Goal: Transaction & Acquisition: Purchase product/service

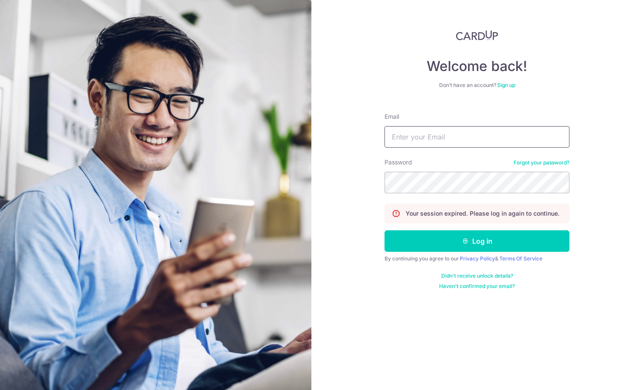
click at [414, 135] on input "Email" at bounding box center [477, 137] width 185 height 22
type input "ttwj88@gmail.com"
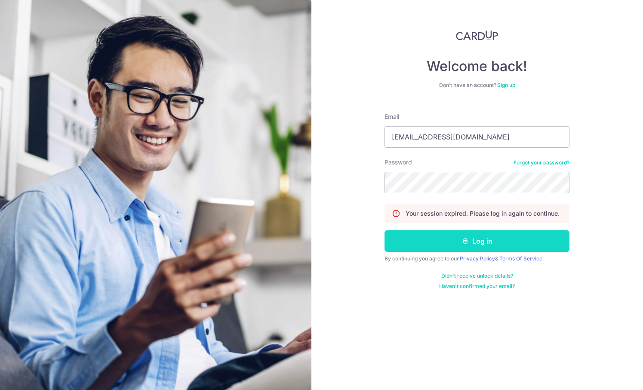
click at [437, 236] on button "Log in" at bounding box center [477, 241] width 185 height 22
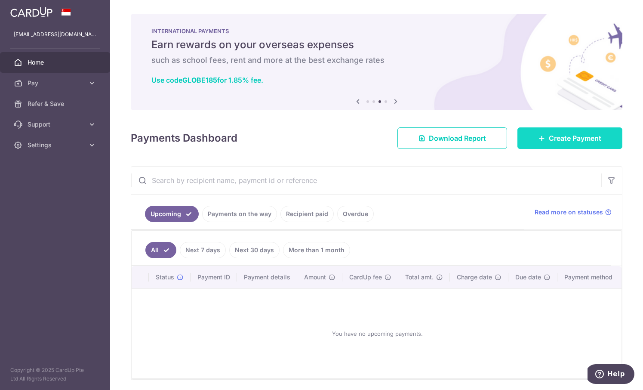
click at [559, 147] on link "Create Payment" at bounding box center [569, 138] width 105 height 22
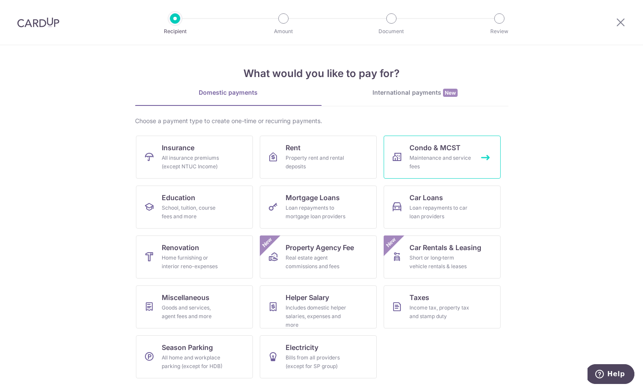
click at [429, 154] on div "Maintenance and service fees" at bounding box center [441, 162] width 62 height 17
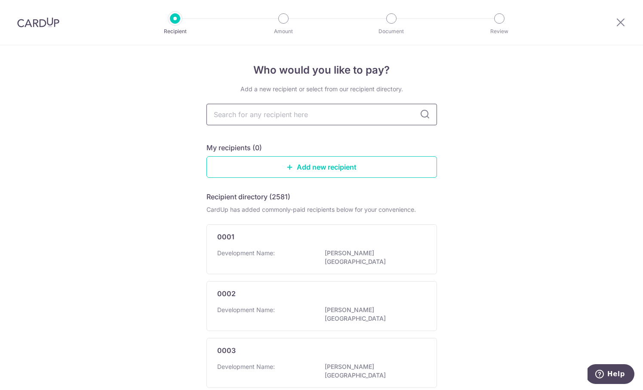
click at [325, 111] on input "text" at bounding box center [321, 115] width 231 height 22
type input "sanctuary green"
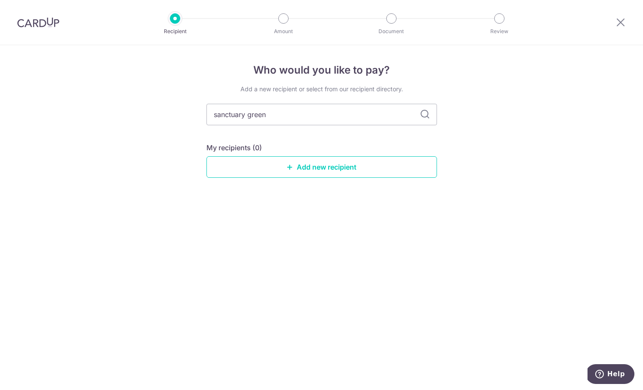
drag, startPoint x: 327, startPoint y: 117, endPoint x: 182, endPoint y: 98, distance: 145.8
click at [166, 143] on div "Who would you like to pay? Add a new recipient or select from our recipient dir…" at bounding box center [321, 217] width 643 height 345
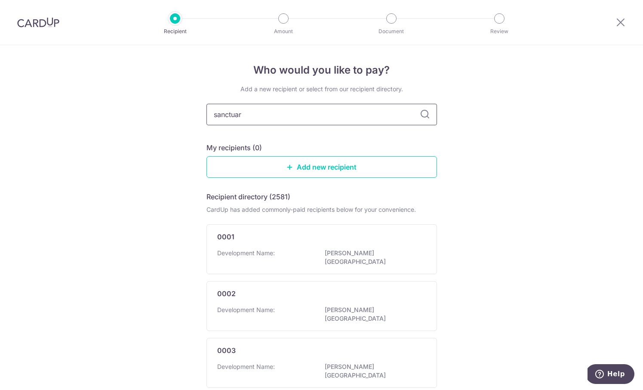
type input "sanctuary"
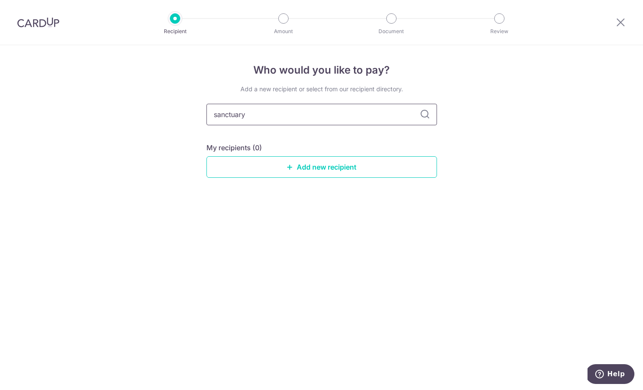
click at [419, 114] on input "sanctuary" at bounding box center [321, 115] width 231 height 22
click at [427, 113] on icon at bounding box center [425, 114] width 10 height 10
click at [371, 115] on input "sanctuary" at bounding box center [321, 115] width 231 height 22
type input "sanctuary green"
drag, startPoint x: 274, startPoint y: 114, endPoint x: 214, endPoint y: 108, distance: 60.1
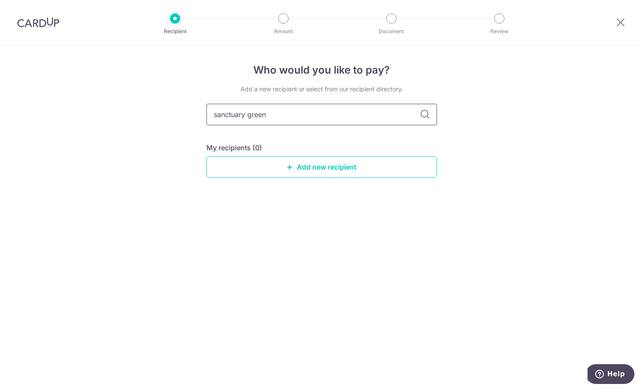
click at [214, 108] on input "sanctuary green" at bounding box center [321, 115] width 231 height 22
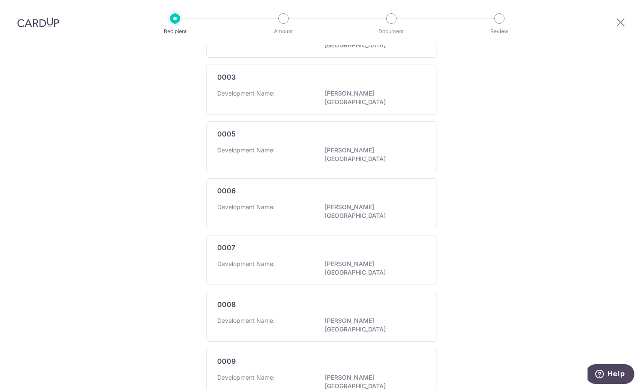
scroll to position [441, 0]
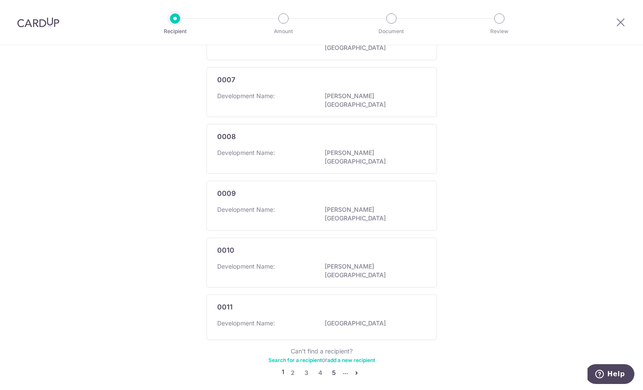
click at [335, 367] on link "5" at bounding box center [334, 372] width 10 height 10
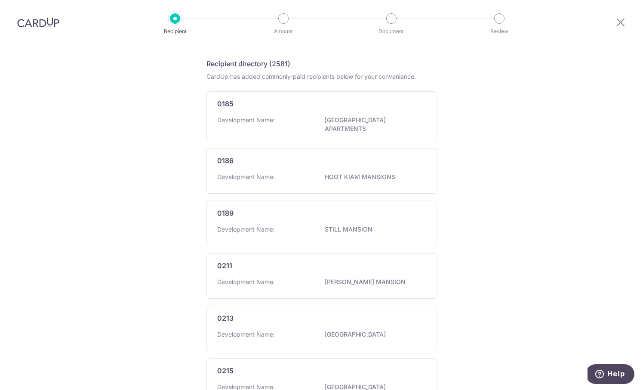
scroll to position [0, 0]
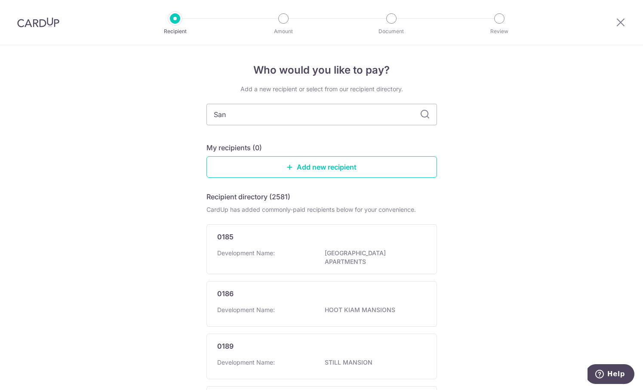
type input "Sanc"
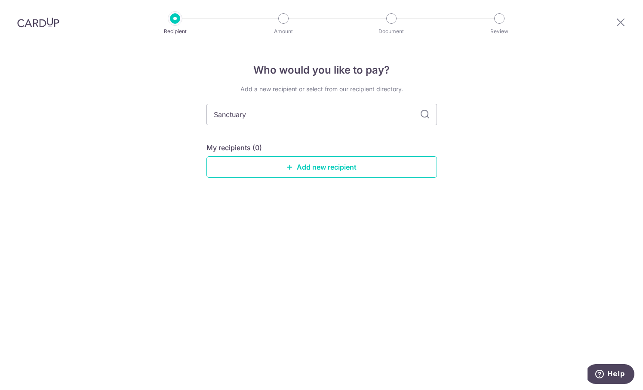
type input "Sanctuary"
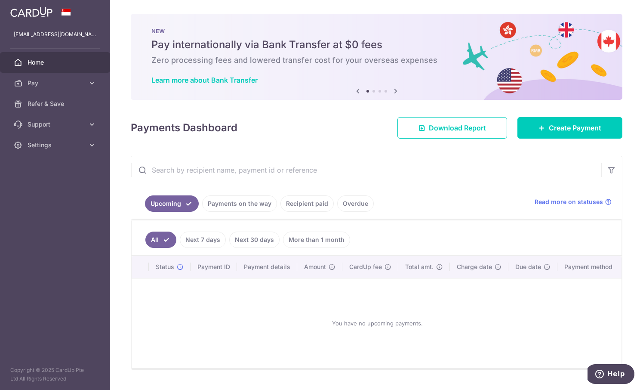
click at [315, 204] on link "Recipient paid" at bounding box center [306, 203] width 53 height 16
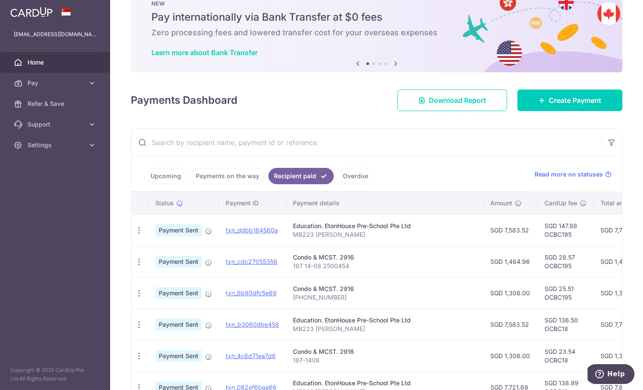
scroll to position [31, 0]
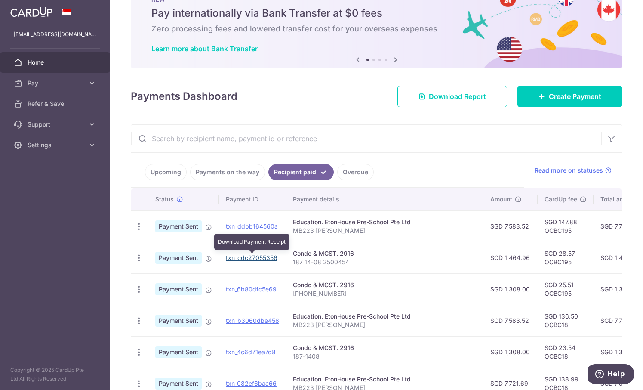
click at [228, 257] on link "txn_cdc27055356" at bounding box center [252, 257] width 52 height 7
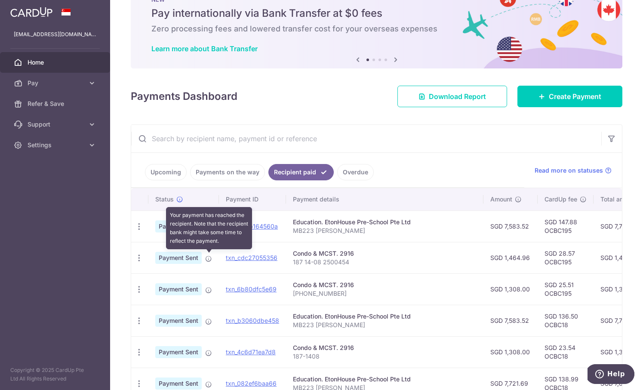
click at [208, 259] on icon at bounding box center [208, 258] width 7 height 7
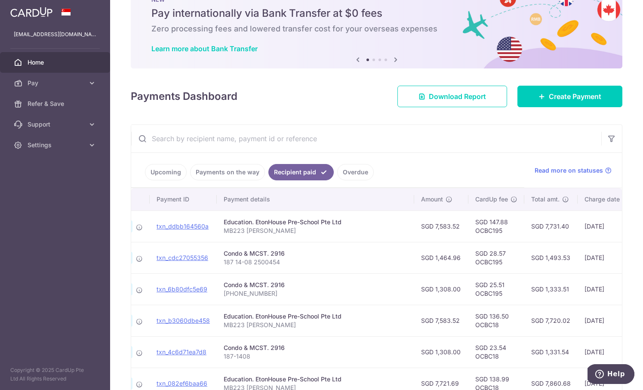
scroll to position [0, 0]
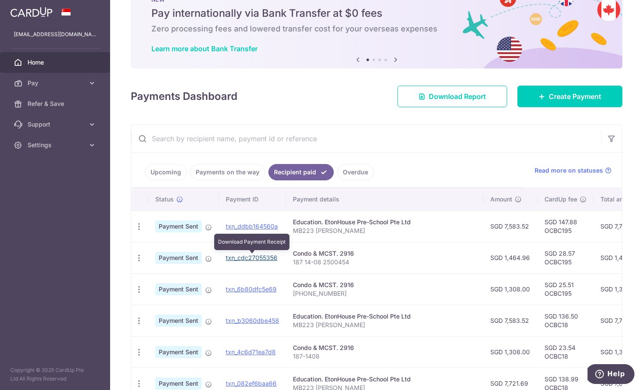
click at [248, 259] on link "txn_cdc27055356" at bounding box center [252, 257] width 52 height 7
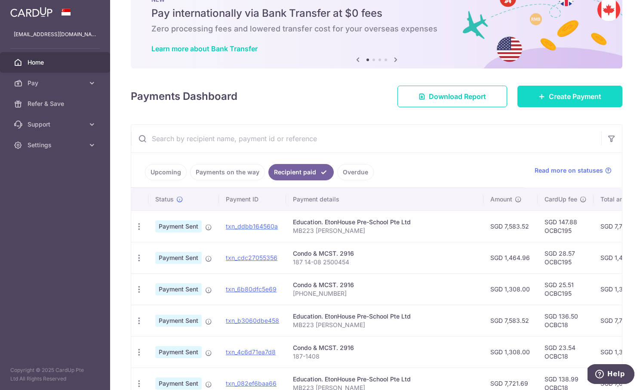
click at [545, 98] on link "Create Payment" at bounding box center [569, 97] width 105 height 22
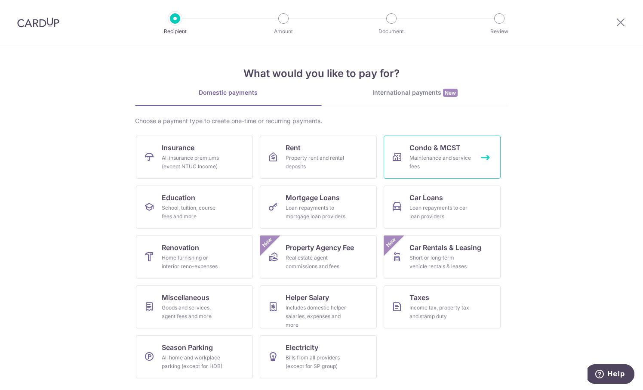
click at [460, 162] on div "Maintenance and service fees" at bounding box center [441, 162] width 62 height 17
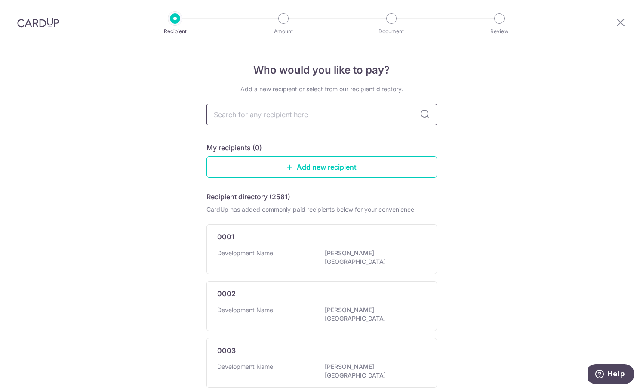
click at [320, 114] on input "text" at bounding box center [321, 115] width 231 height 22
type input "sanctuary green"
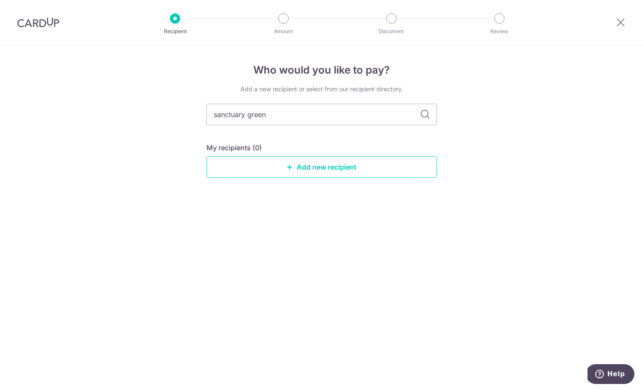
click at [426, 114] on icon at bounding box center [425, 114] width 10 height 10
drag, startPoint x: 314, startPoint y: 113, endPoint x: 193, endPoint y: 107, distance: 121.0
click at [194, 108] on div "Who would you like to pay? Add a new recipient or select from our recipient dir…" at bounding box center [321, 217] width 643 height 345
click at [468, 170] on div "Who would you like to pay? Add a new recipient or select from our recipient dir…" at bounding box center [321, 217] width 643 height 345
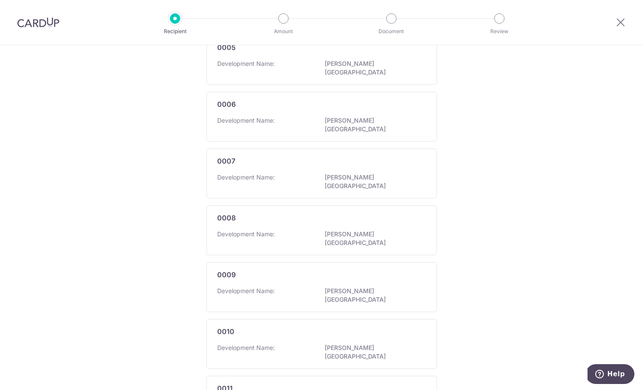
scroll to position [441, 0]
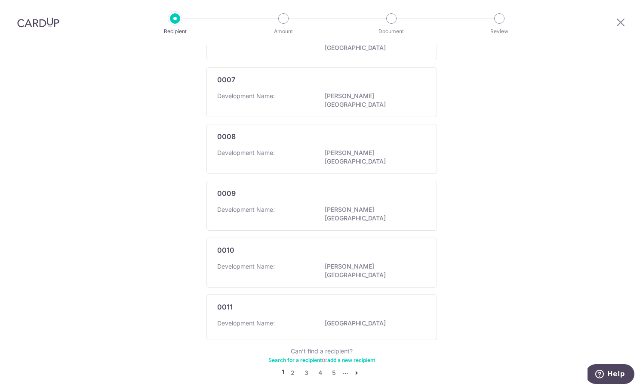
click at [357, 369] on icon "pager" at bounding box center [356, 372] width 7 height 7
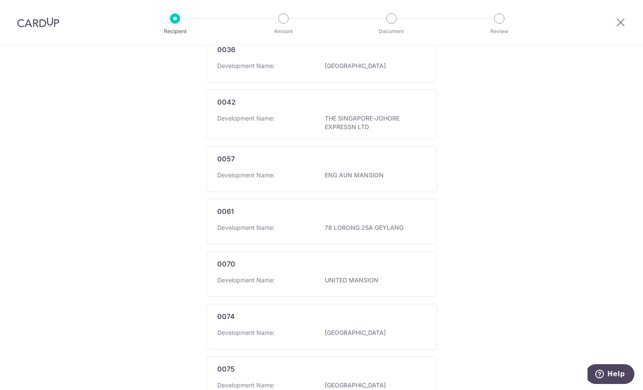
scroll to position [445, 0]
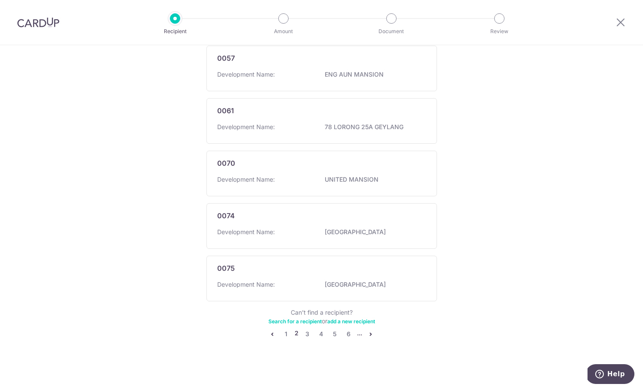
click at [311, 320] on link "Search for a recipient" at bounding box center [294, 321] width 53 height 6
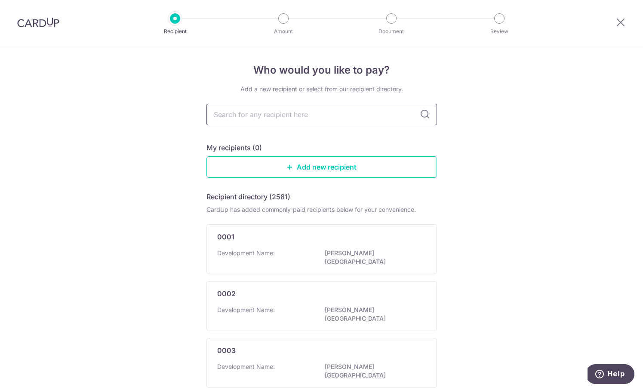
click at [343, 116] on input "text" at bounding box center [321, 115] width 231 height 22
type input "san"
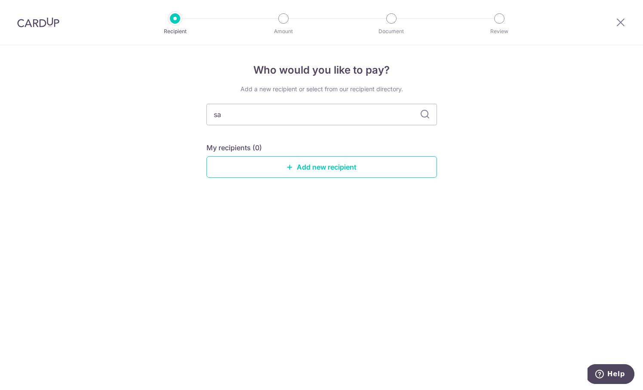
type input "s"
type input "beng"
type input "b"
click at [495, 185] on div "Who would you like to pay? Add a new recipient or select from our recipient dir…" at bounding box center [321, 217] width 643 height 345
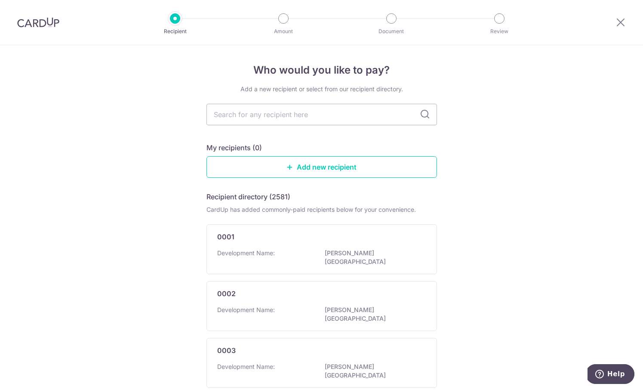
scroll to position [441, 0]
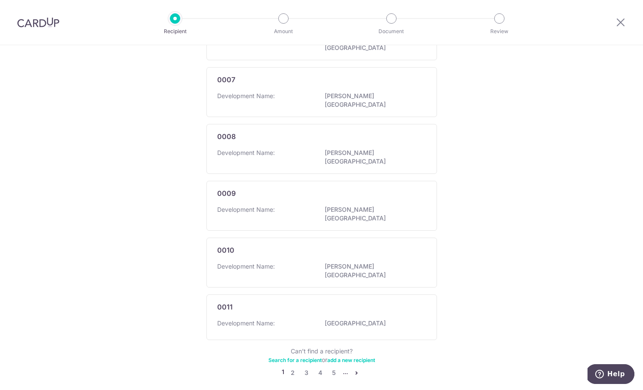
click at [347, 367] on li "..." at bounding box center [345, 372] width 5 height 10
click at [345, 367] on li "..." at bounding box center [345, 372] width 5 height 10
click at [358, 369] on icon "pager" at bounding box center [356, 372] width 7 height 7
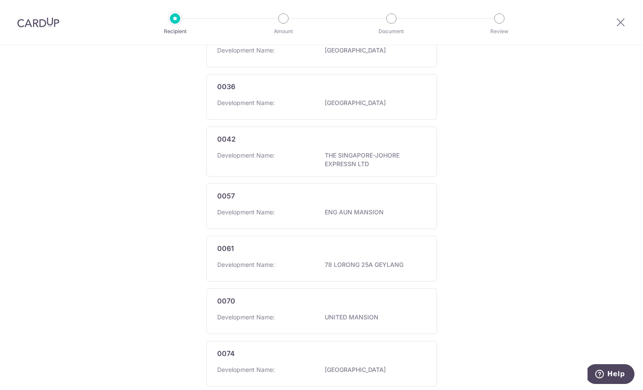
scroll to position [445, 0]
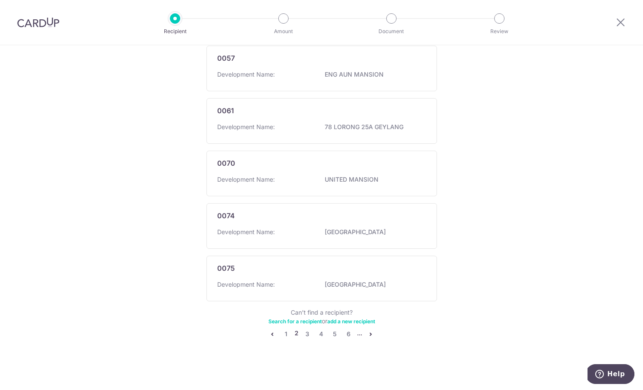
click at [372, 332] on icon "pager" at bounding box center [370, 333] width 7 height 7
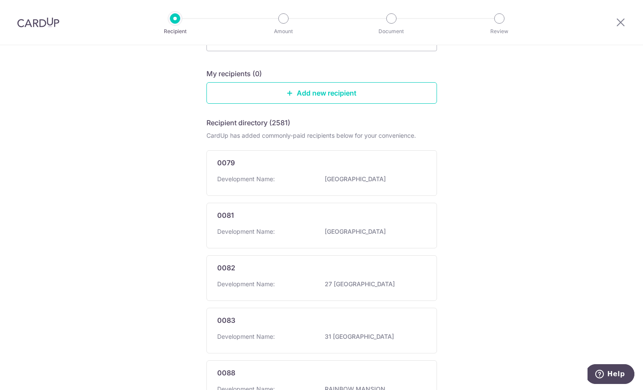
scroll to position [0, 0]
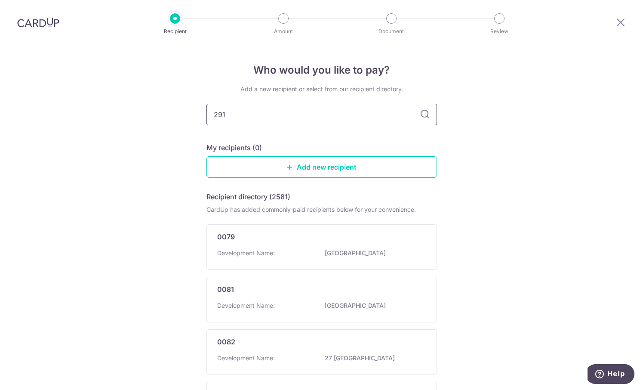
type input "2916"
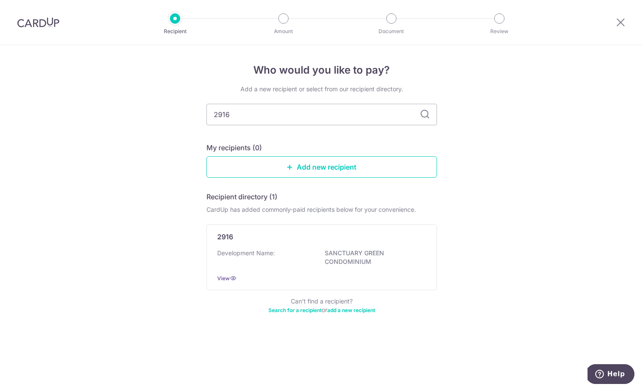
click at [427, 113] on icon at bounding box center [425, 114] width 10 height 10
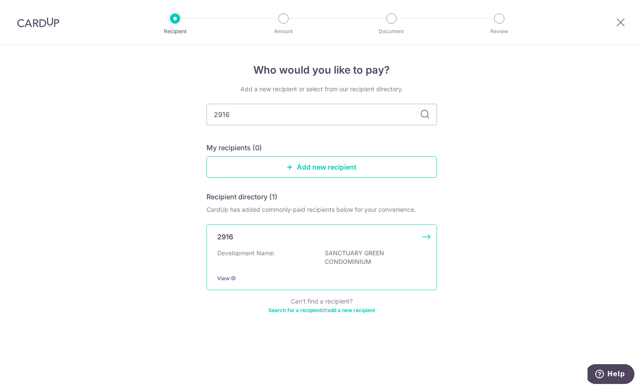
click at [337, 249] on p "SANCTUARY GREEN CONDOMINIUM" at bounding box center [373, 257] width 96 height 17
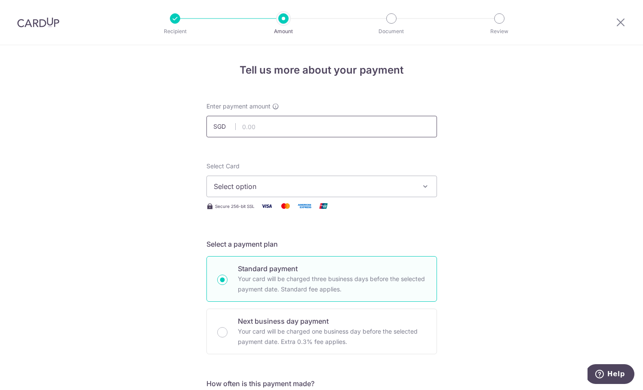
click at [327, 129] on input "text" at bounding box center [321, 127] width 231 height 22
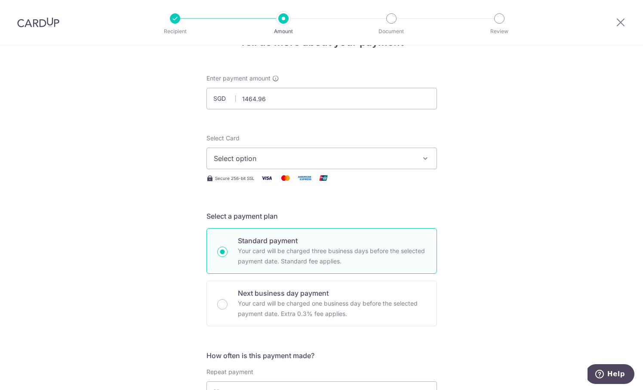
type input "1,464.96"
click at [339, 163] on span "Select option" at bounding box center [314, 158] width 200 height 10
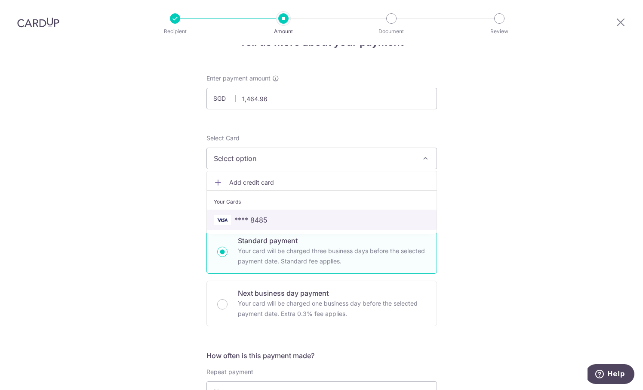
click at [283, 220] on span "**** 8485" at bounding box center [322, 220] width 216 height 10
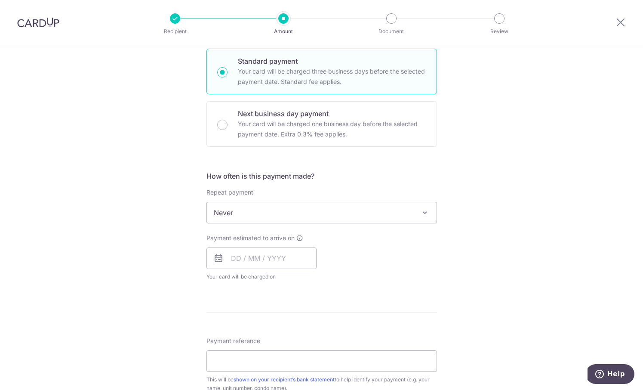
scroll to position [216, 0]
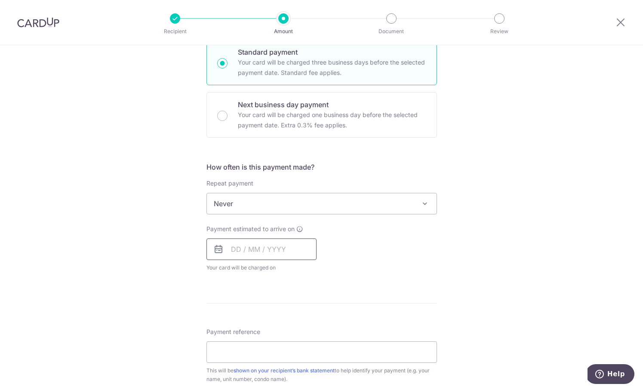
click at [249, 249] on input "text" at bounding box center [261, 249] width 110 height 22
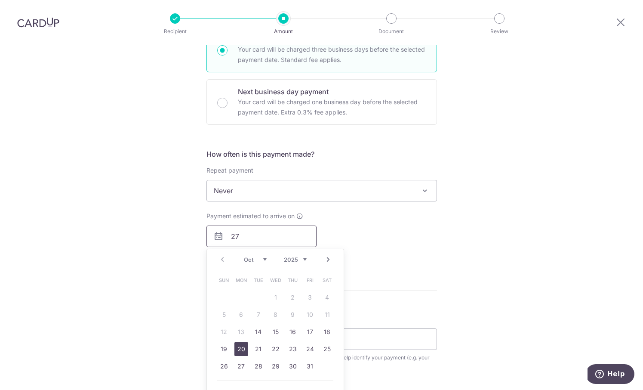
scroll to position [231, 0]
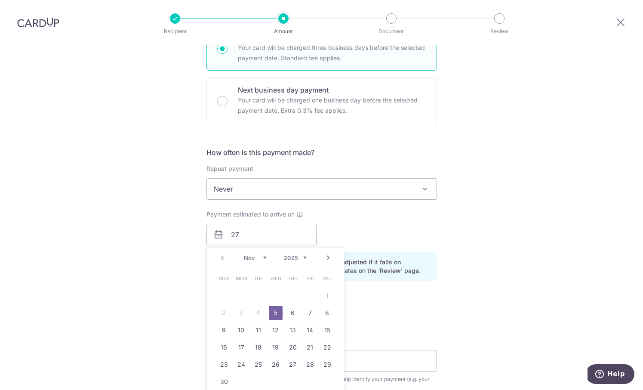
click at [224, 260] on div "Prev Next Nov [DATE] 2026 2027 2028 2029 2030 2031 2032 2033 2034 2035" at bounding box center [275, 257] width 137 height 21
click at [222, 257] on div "Prev Next Nov Dec 2025 2026 2027 2028 2029 2030 2031 2032 2033 2034 2035" at bounding box center [275, 257] width 137 height 21
click at [258, 258] on select "Nov Dec" at bounding box center [255, 257] width 23 height 7
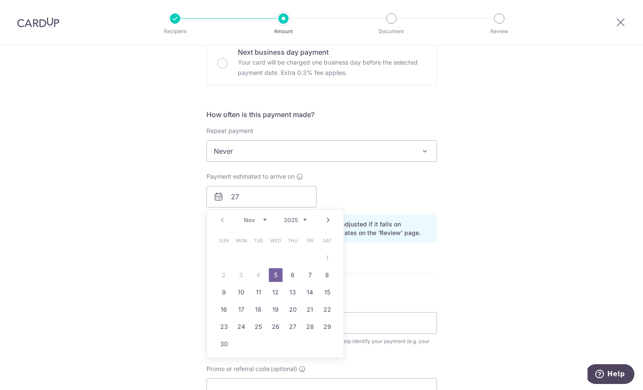
scroll to position [269, 0]
click at [389, 200] on div "Payment estimated to arrive on 27 Prev Next Nov Dec 2025 2026 2027 2028 2029 20…" at bounding box center [321, 189] width 241 height 35
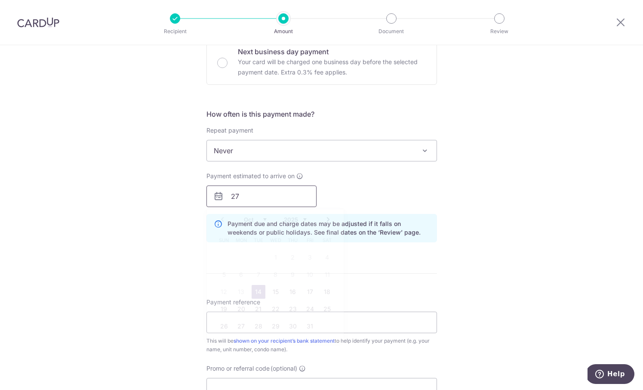
click at [252, 195] on input "27" at bounding box center [261, 196] width 110 height 22
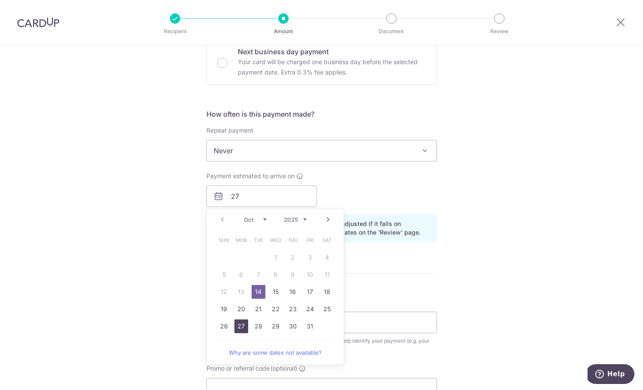
click at [239, 327] on link "27" at bounding box center [241, 326] width 14 height 14
type input "[DATE]"
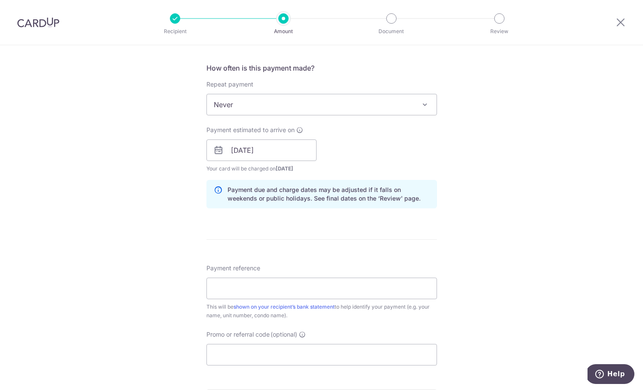
scroll to position [317, 0]
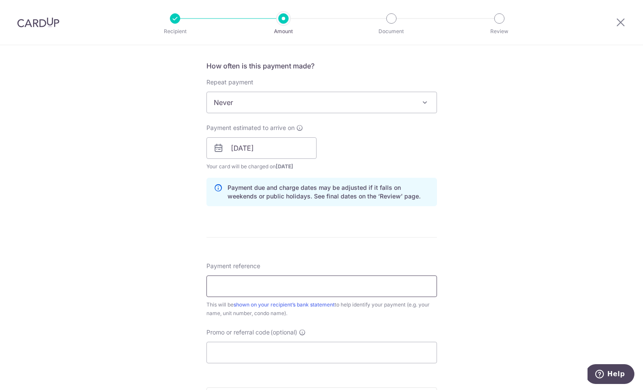
click at [288, 285] on input "Payment reference" at bounding box center [321, 286] width 231 height 22
type input "187 14-08 2500454"
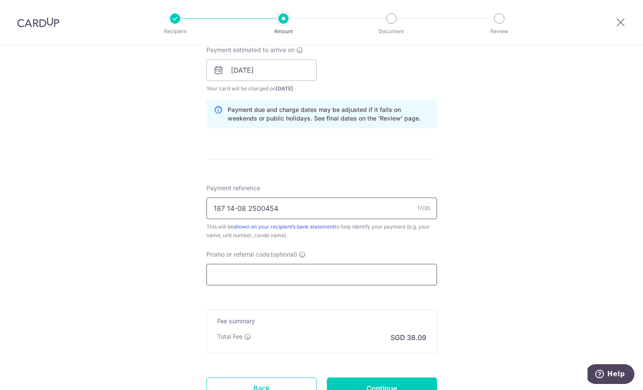
scroll to position [396, 0]
click at [378, 276] on input "Promo or referral code (optional)" at bounding box center [321, 274] width 231 height 22
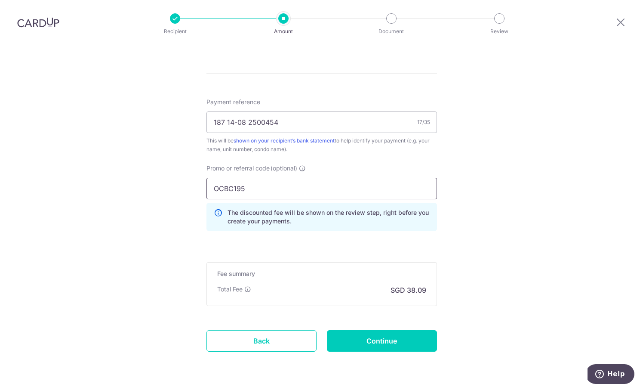
scroll to position [485, 0]
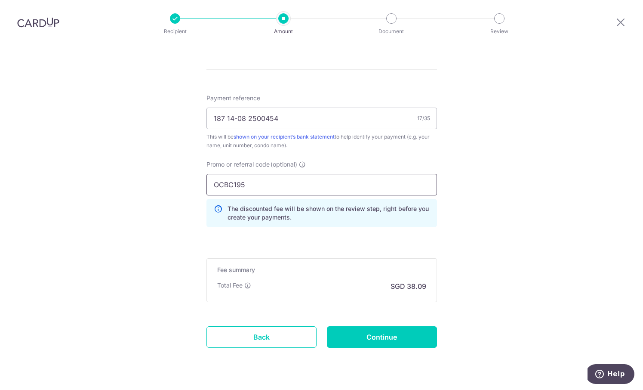
type input "OCBC195"
click at [377, 339] on input "Continue" at bounding box center [382, 337] width 110 height 22
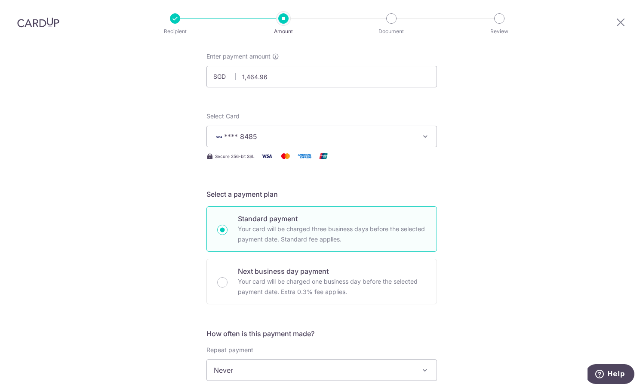
scroll to position [0, 0]
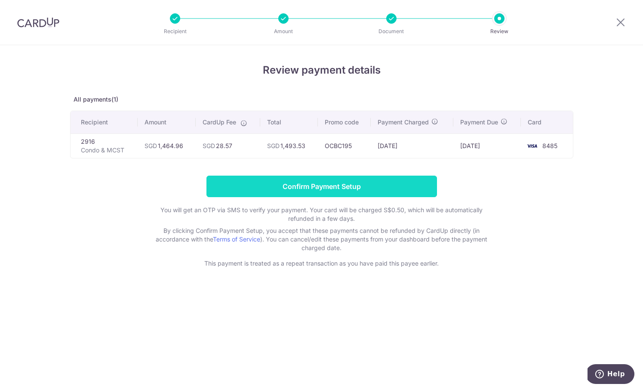
click at [314, 177] on input "Confirm Payment Setup" at bounding box center [321, 187] width 231 height 22
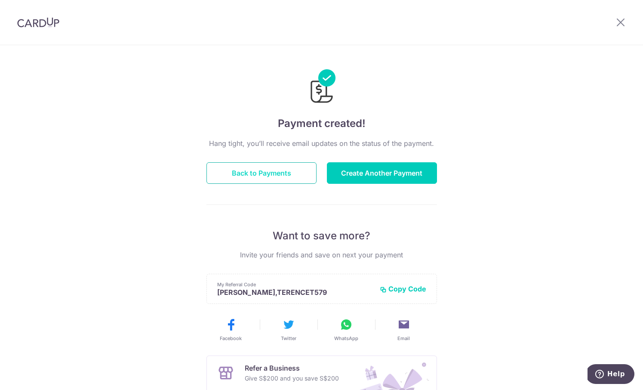
click at [260, 179] on button "Back to Payments" at bounding box center [261, 173] width 110 height 22
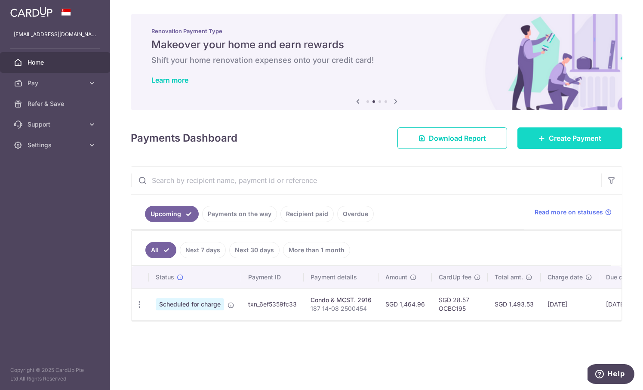
click at [572, 145] on link "Create Payment" at bounding box center [569, 138] width 105 height 22
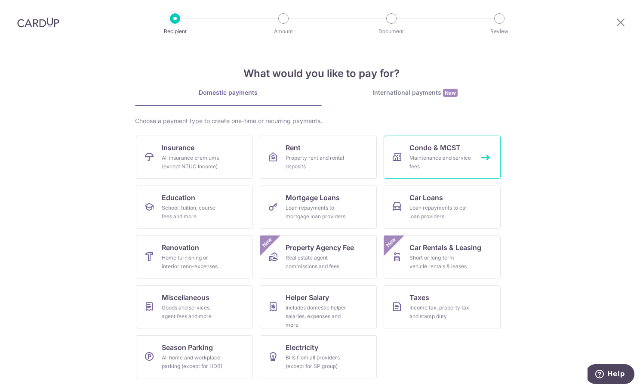
click at [417, 147] on span "Condo & MCST" at bounding box center [435, 147] width 51 height 10
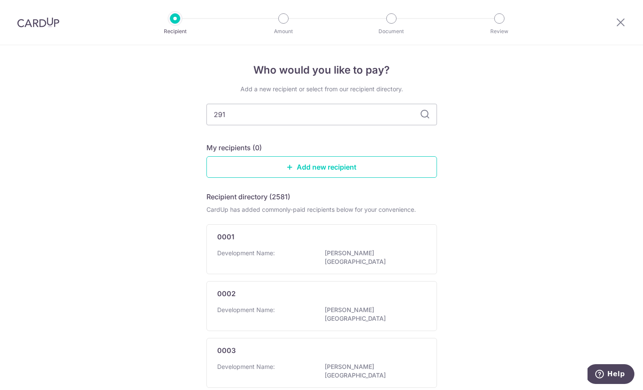
type input "2916"
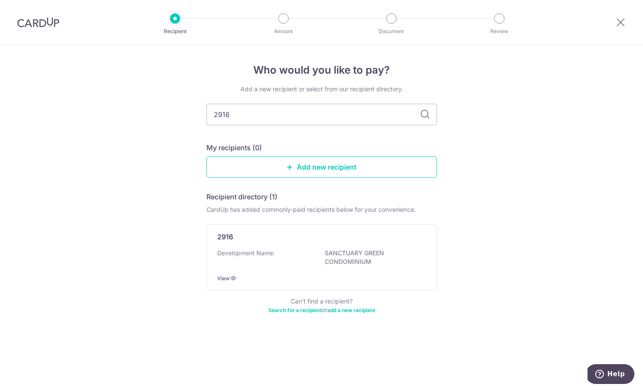
click at [425, 116] on icon at bounding box center [425, 114] width 10 height 10
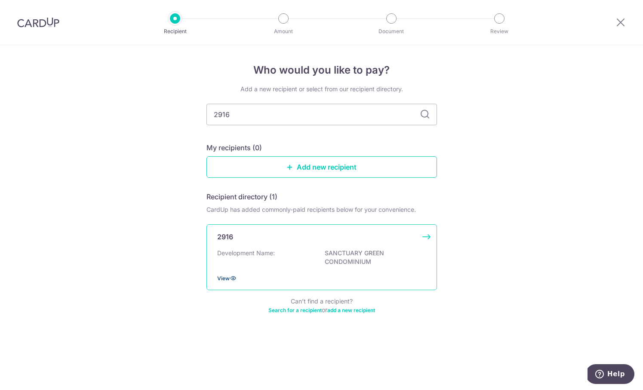
click at [233, 279] on icon at bounding box center [233, 277] width 7 height 7
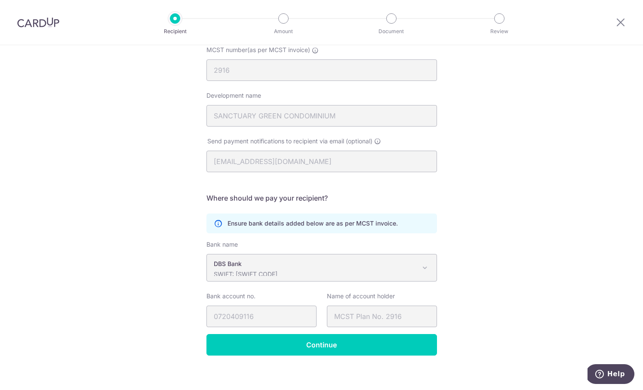
scroll to position [99, 0]
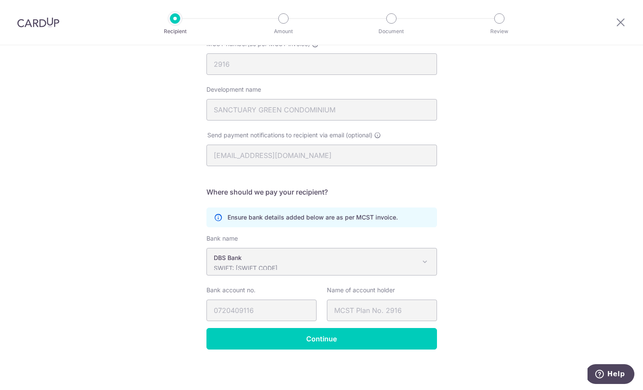
click at [327, 270] on span "DBS Bank SWIFT: [SWIFT_CODE]" at bounding box center [322, 261] width 230 height 27
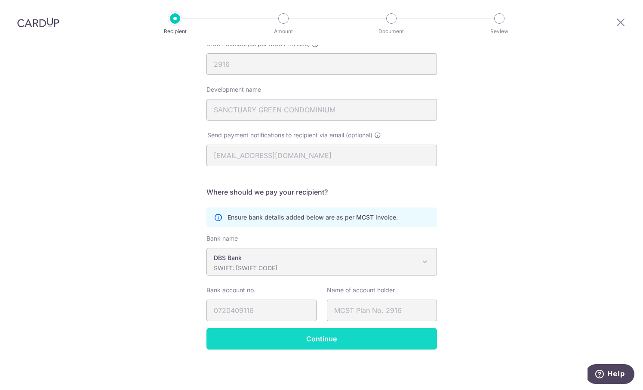
click at [290, 344] on input "Continue" at bounding box center [321, 339] width 231 height 22
